Goal: Information Seeking & Learning: Find specific fact

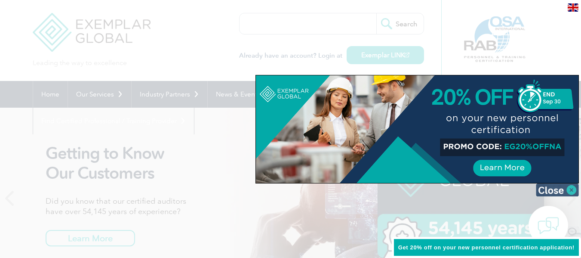
click at [572, 190] on img at bounding box center [557, 189] width 43 height 13
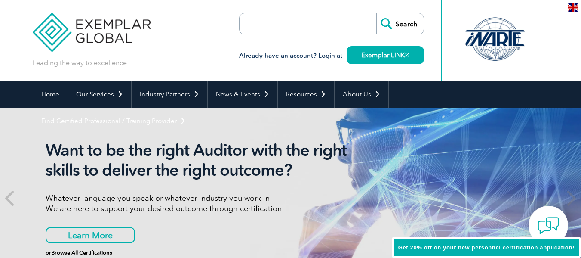
click at [269, 26] on input "search" at bounding box center [289, 23] width 90 height 21
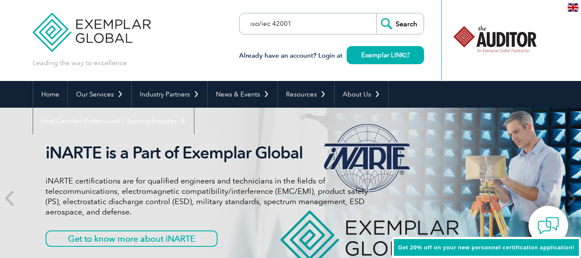
type input "iso/iec 42001"
click at [377, 13] on input "Search" at bounding box center [400, 23] width 47 height 21
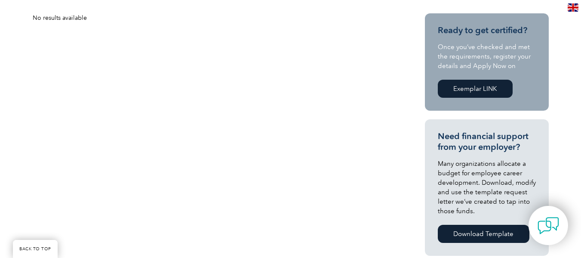
scroll to position [155, 0]
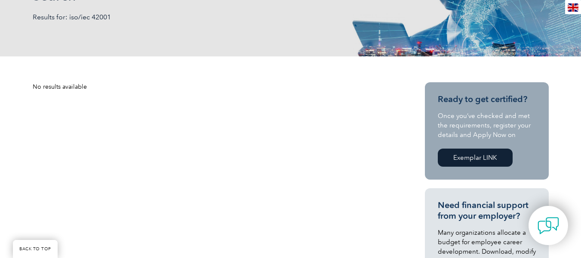
click at [480, 158] on link "Exemplar LINK" at bounding box center [475, 157] width 75 height 18
